Goal: Information Seeking & Learning: Learn about a topic

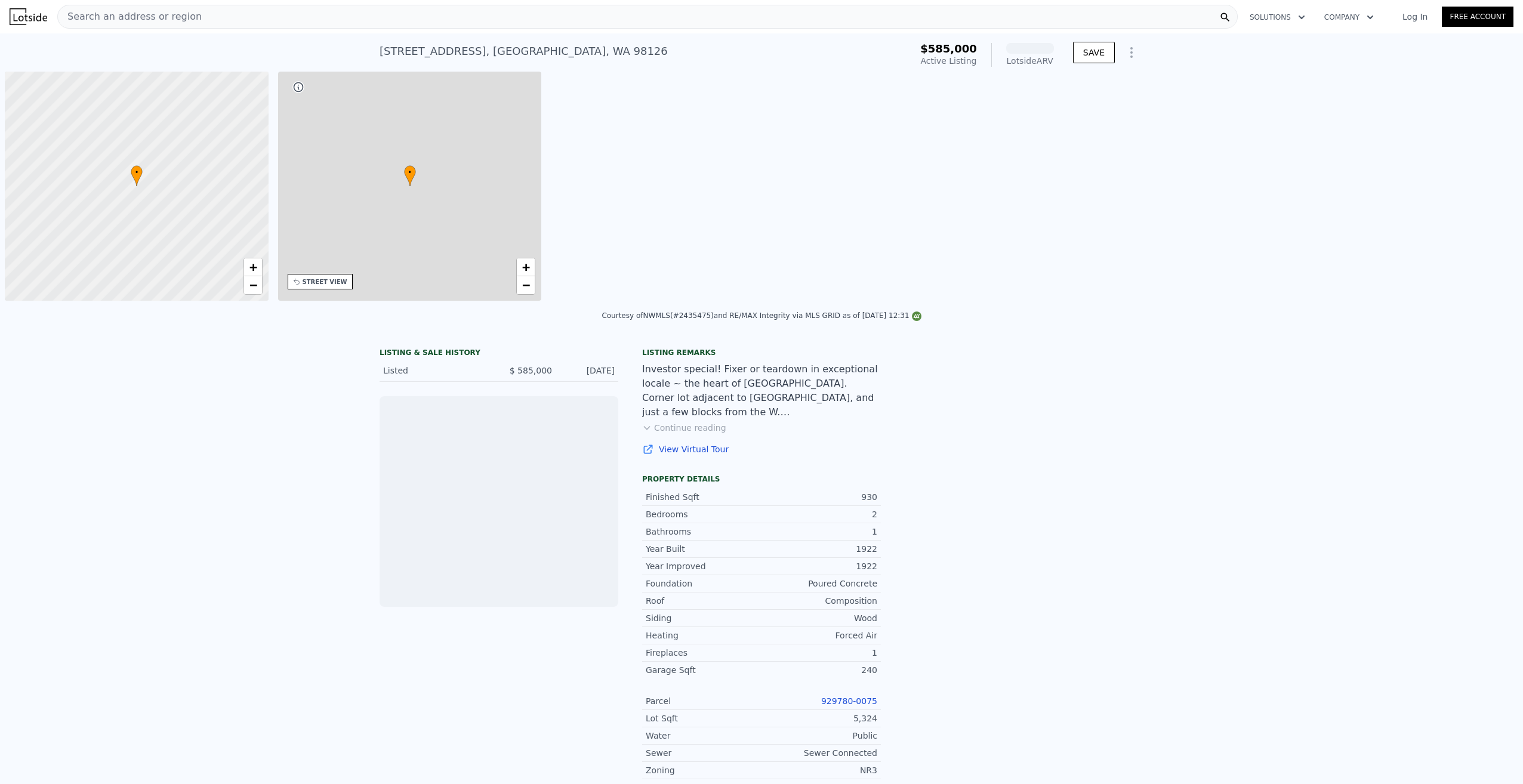
scroll to position [0, 4]
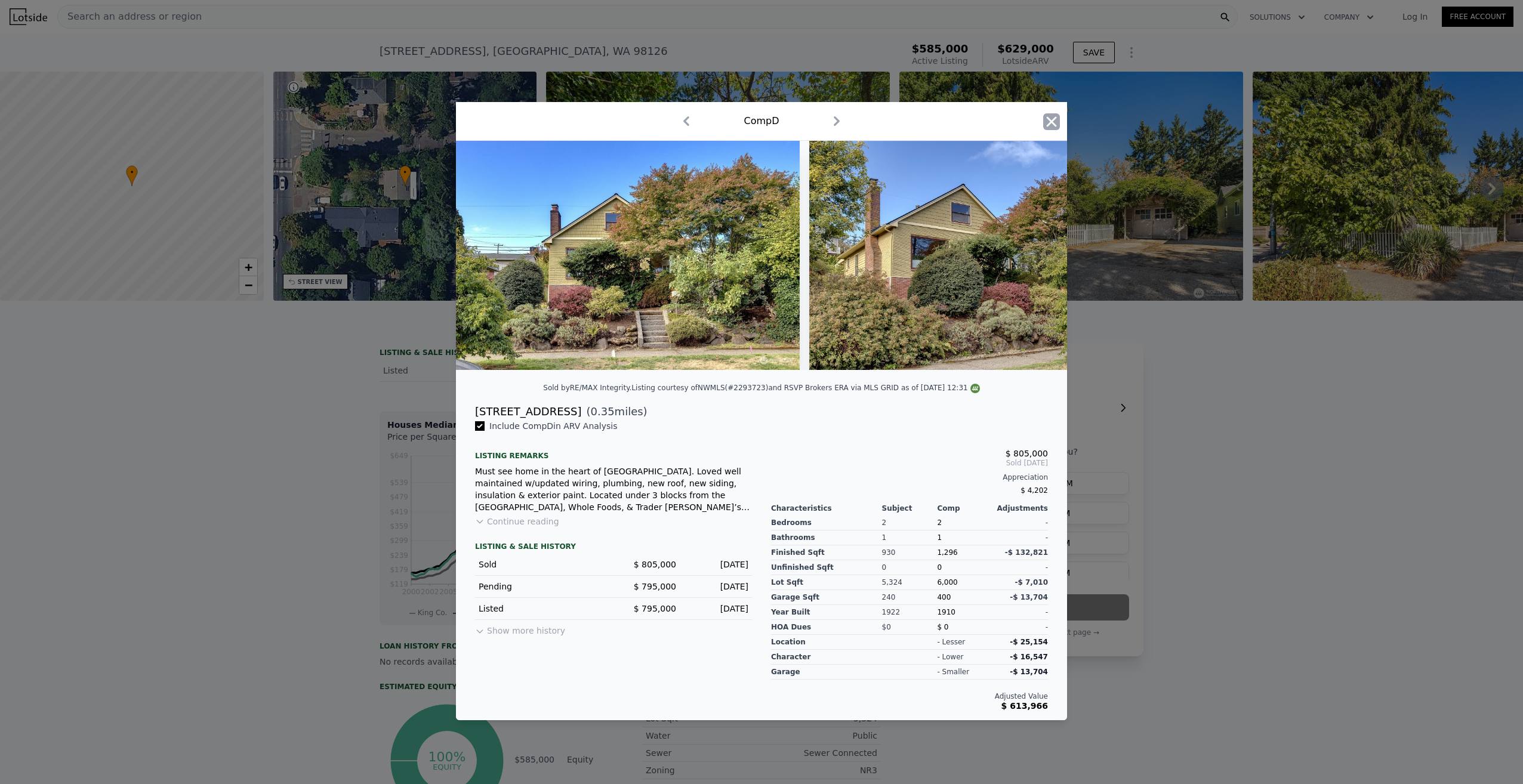
click at [1056, 119] on icon "button" at bounding box center [1051, 121] width 17 height 17
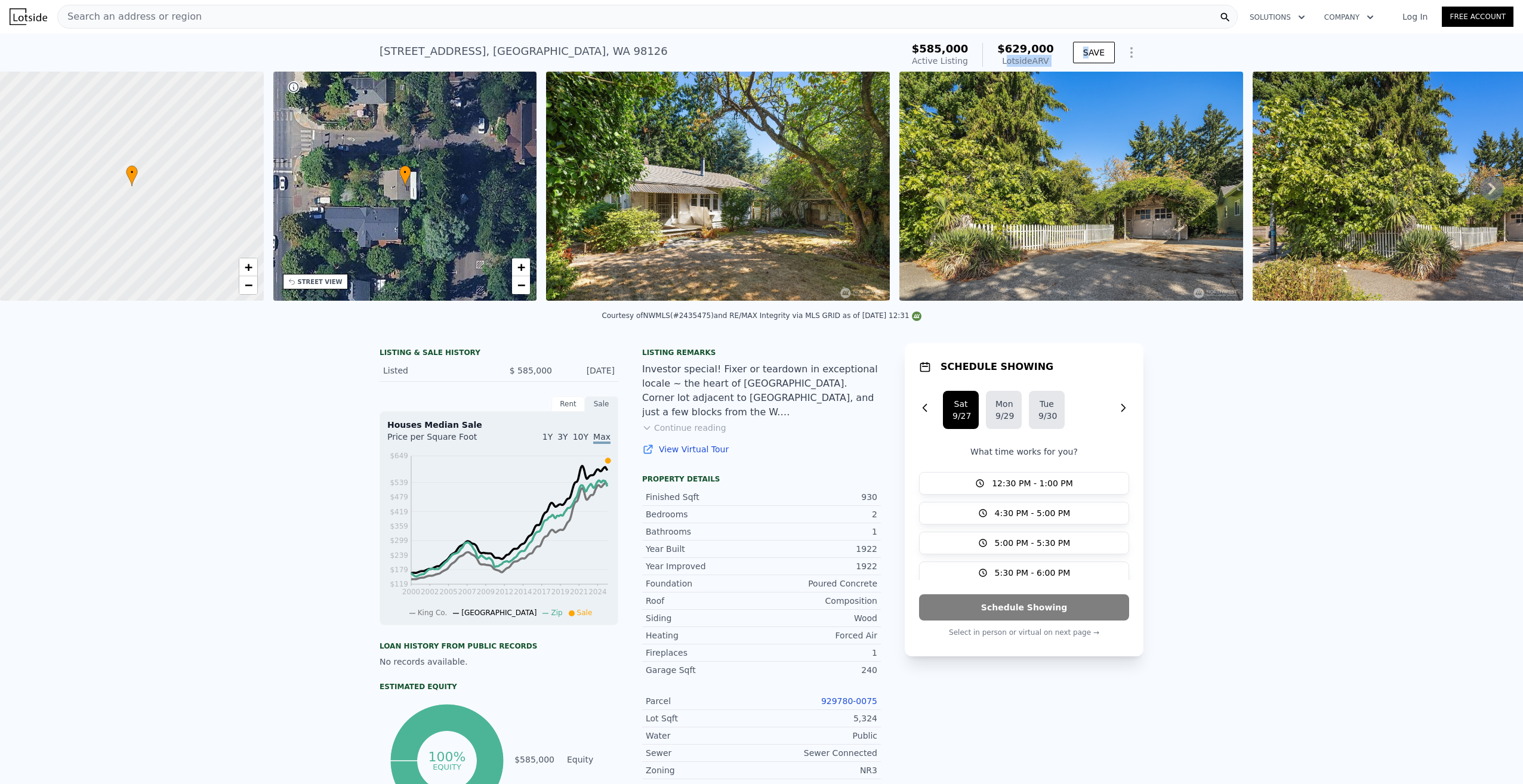
drag, startPoint x: 1013, startPoint y: 59, endPoint x: 1086, endPoint y: 67, distance: 73.4
click at [1086, 67] on div "$585,000 Active Listing $629,000 Lotside ARV SAVE" at bounding box center [1025, 55] width 237 height 33
click at [1228, 387] on div "LISTING & SALE HISTORY Listed $ 585,000 [DATE] Rent Sale Rent over time Price p…" at bounding box center [762, 739] width 1523 height 811
click at [1289, 420] on div "LISTING & SALE HISTORY Listed $ 585,000 [DATE] Rent Sale Rent over time Price p…" at bounding box center [762, 739] width 1523 height 811
click at [755, 534] on div "Bathrooms" at bounding box center [704, 532] width 116 height 12
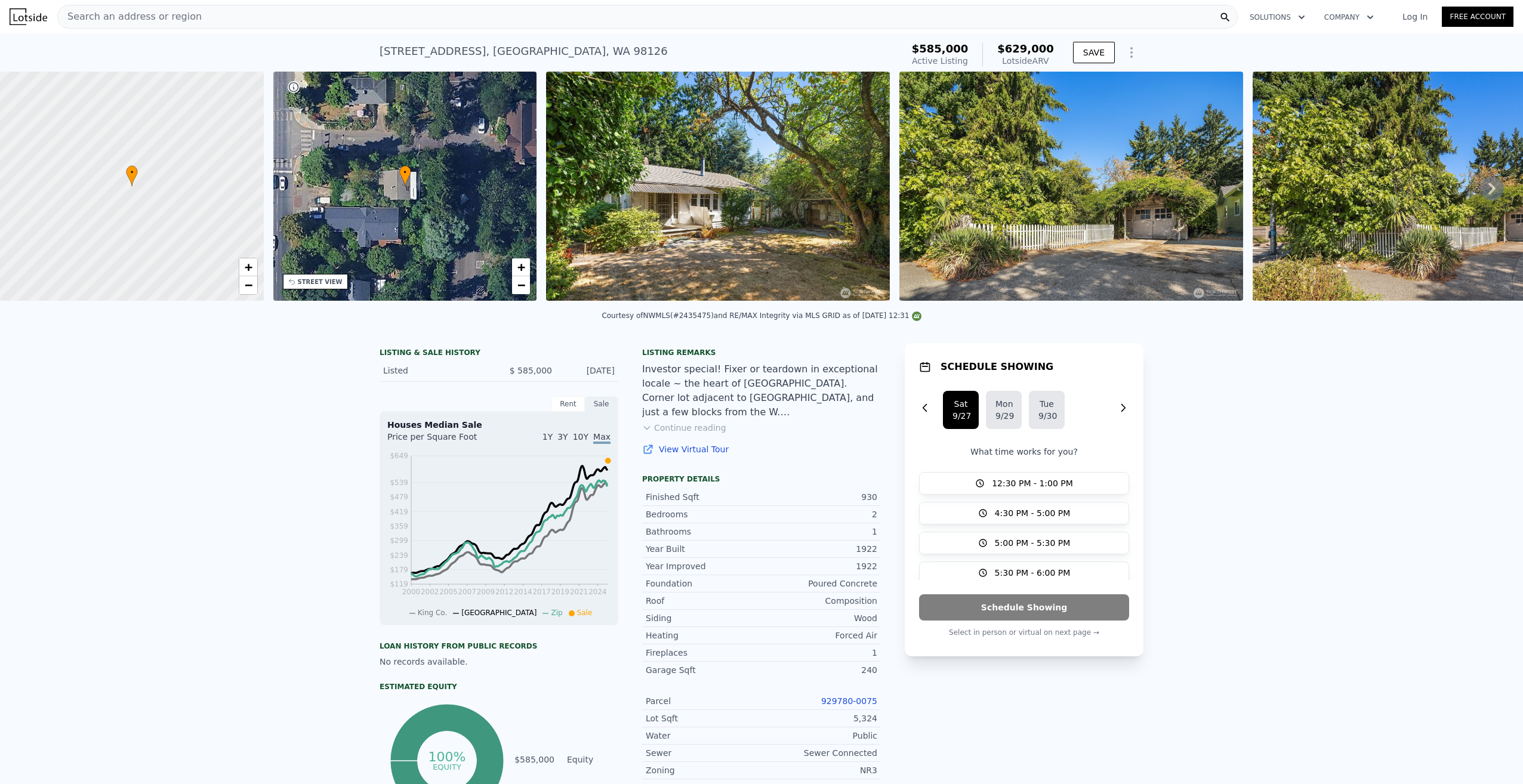
click at [764, 201] on img at bounding box center [718, 186] width 344 height 229
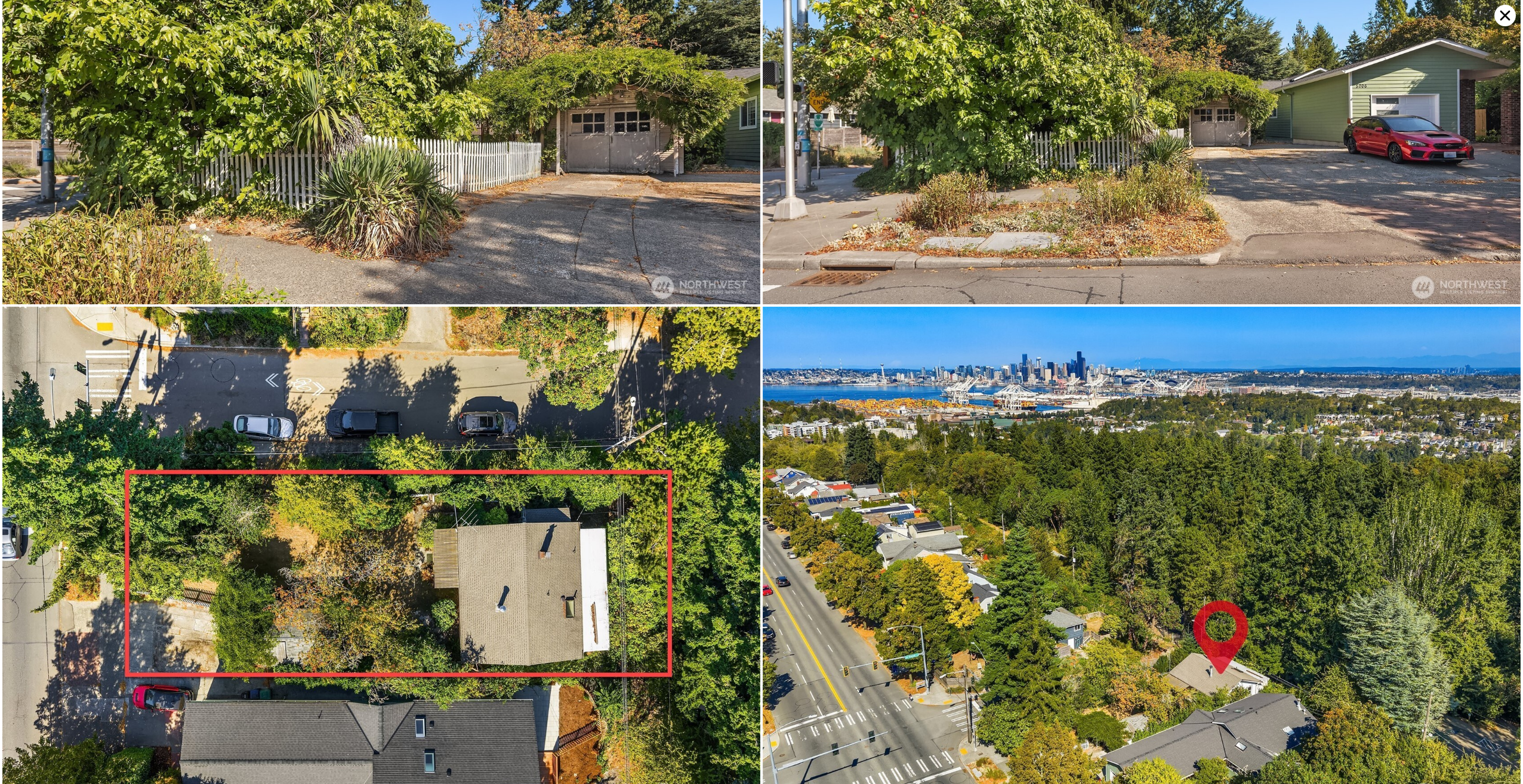
scroll to position [505, 0]
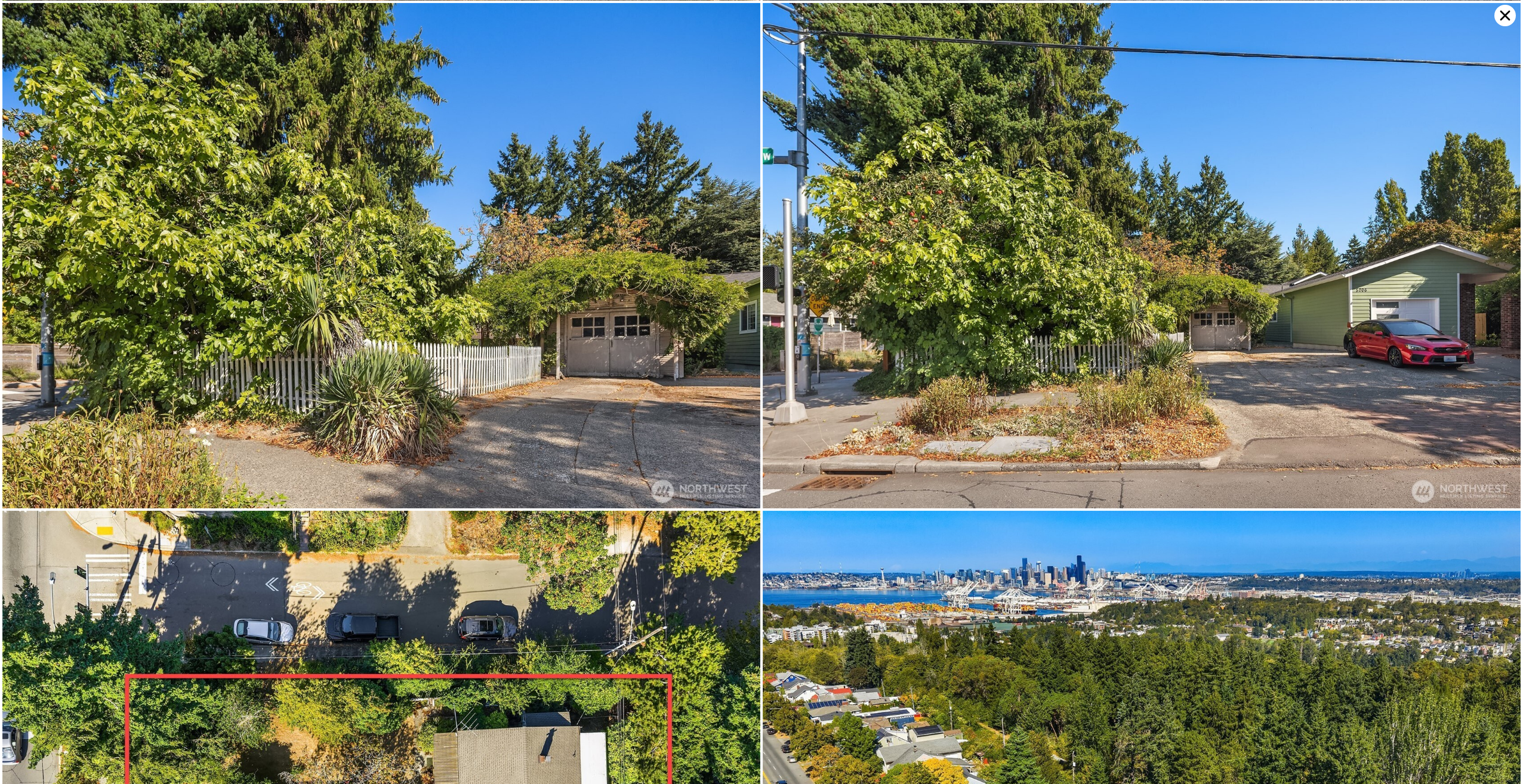
click at [1264, 356] on img at bounding box center [1141, 255] width 758 height 505
click at [1413, 339] on img at bounding box center [1141, 255] width 758 height 505
click at [1307, 303] on img at bounding box center [1141, 255] width 758 height 505
